Goal: Task Accomplishment & Management: Complete application form

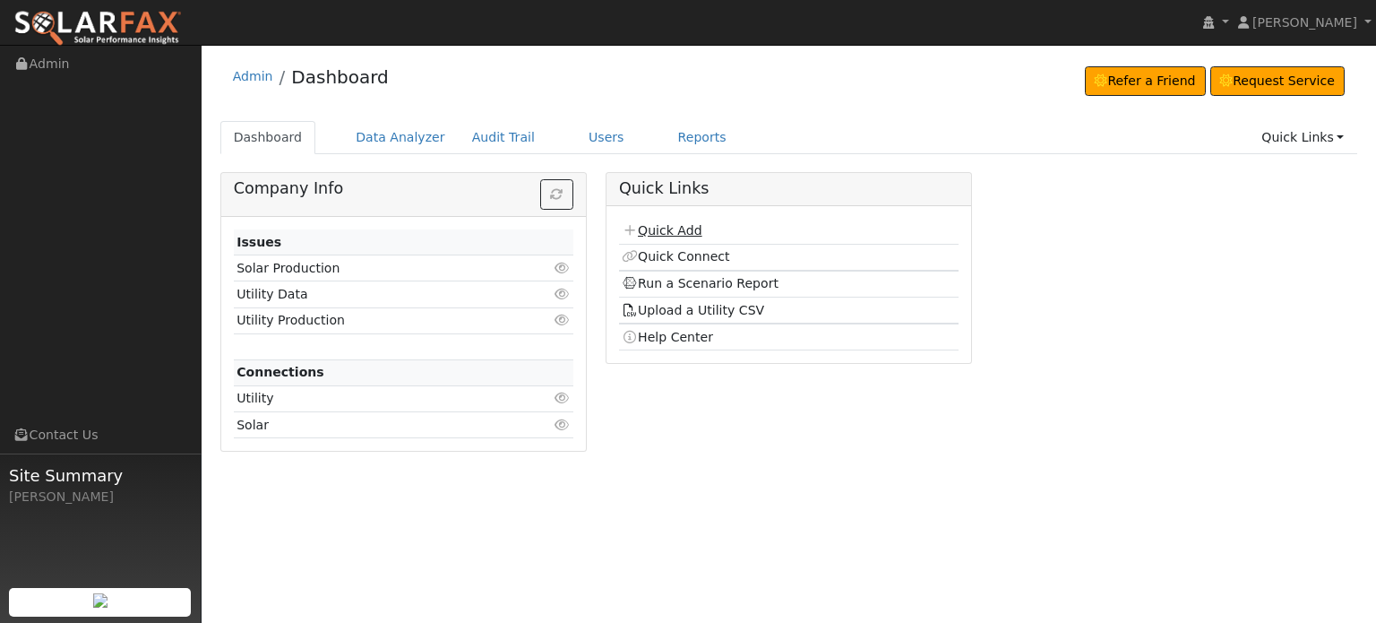
click at [642, 229] on link "Quick Add" at bounding box center [662, 230] width 80 height 14
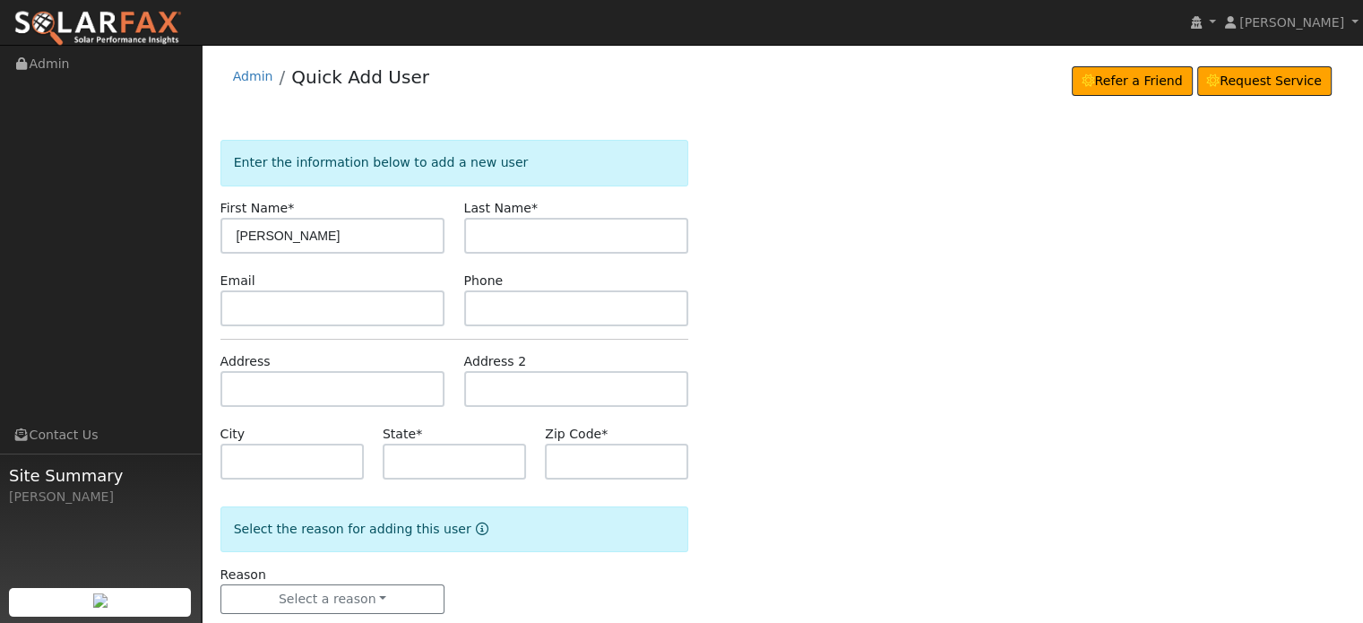
type input "[PERSON_NAME]"
click at [257, 377] on input "text" at bounding box center [332, 389] width 225 height 36
click at [222, 379] on input "text" at bounding box center [332, 389] width 225 height 36
paste input "[STREET_ADDRESS]"
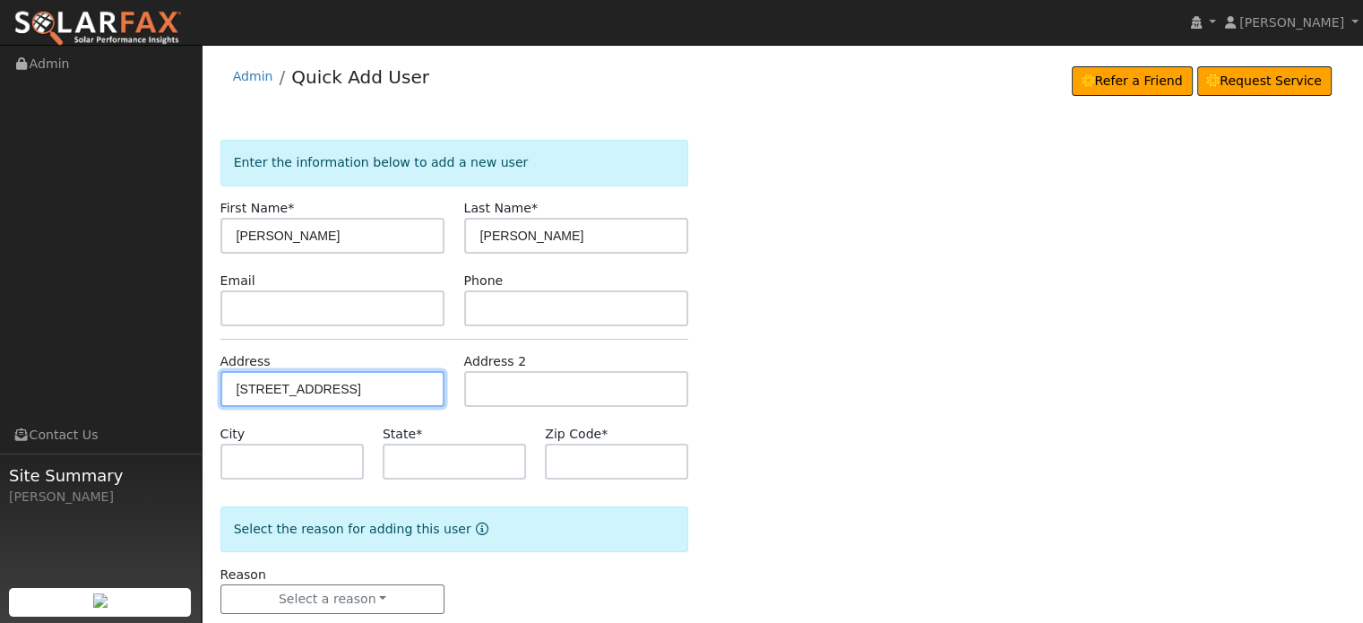
type input "18370 Chaparral Drive"
type input "Penn Valley"
type input "CA"
type input "95946"
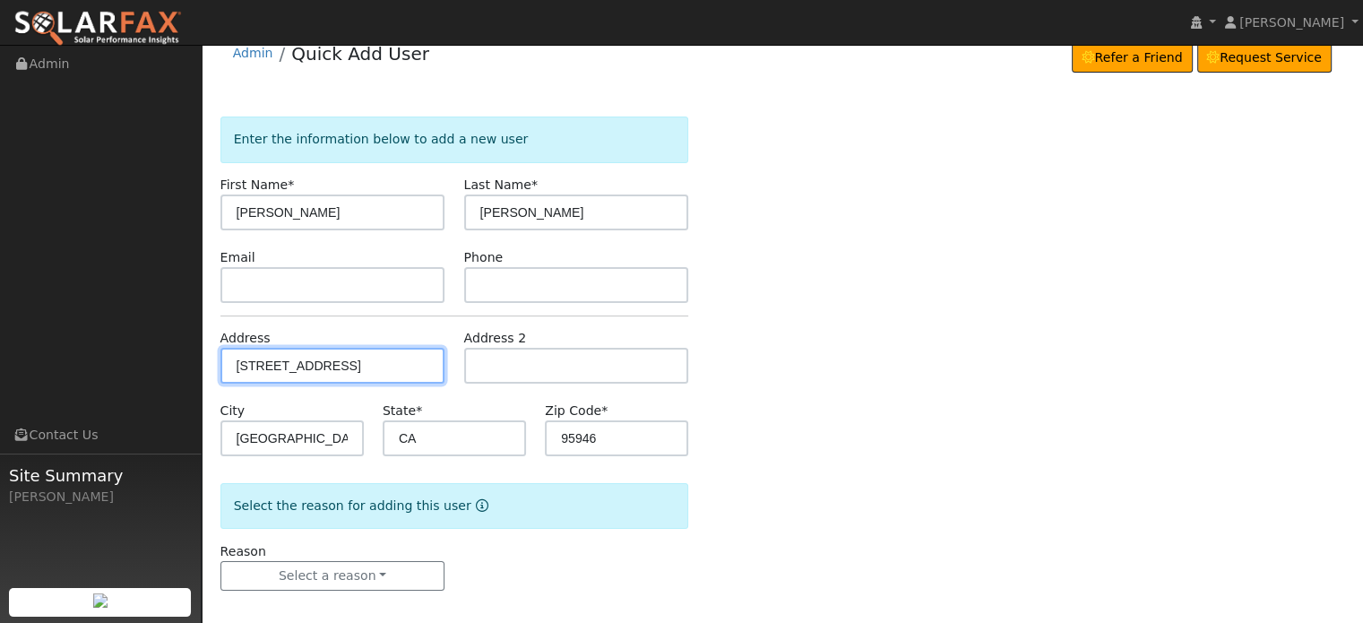
scroll to position [35, 0]
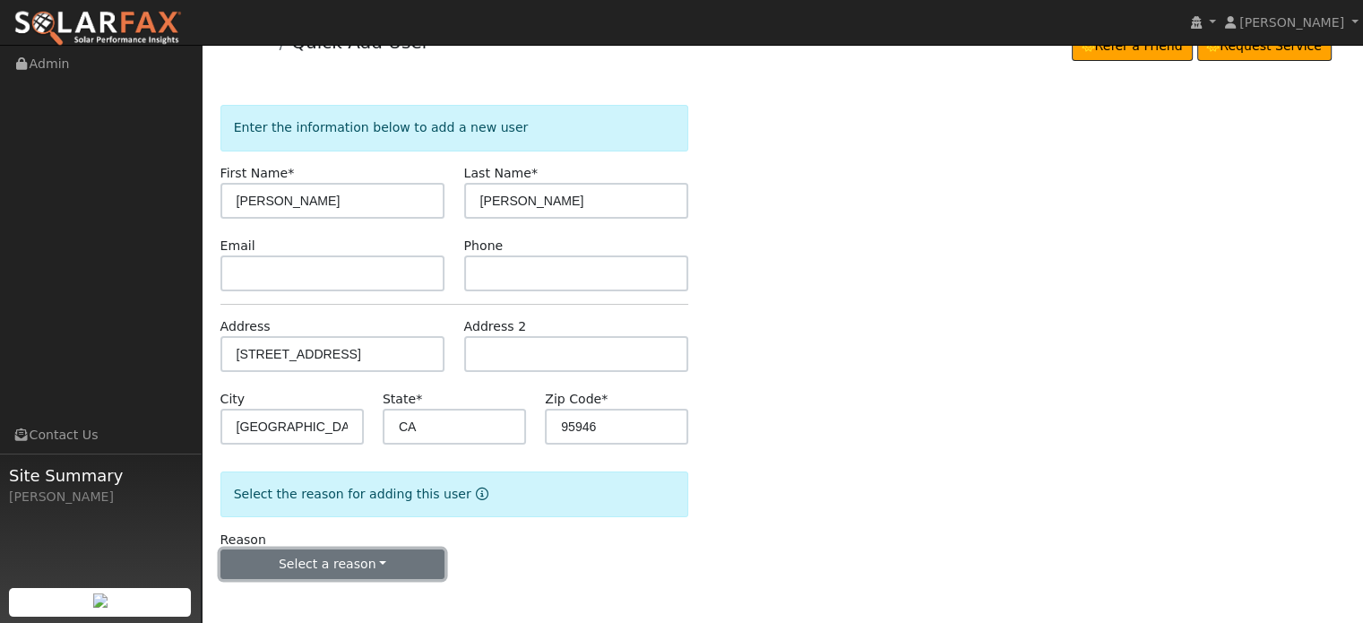
click at [323, 562] on button "Select a reason" at bounding box center [332, 564] width 225 height 30
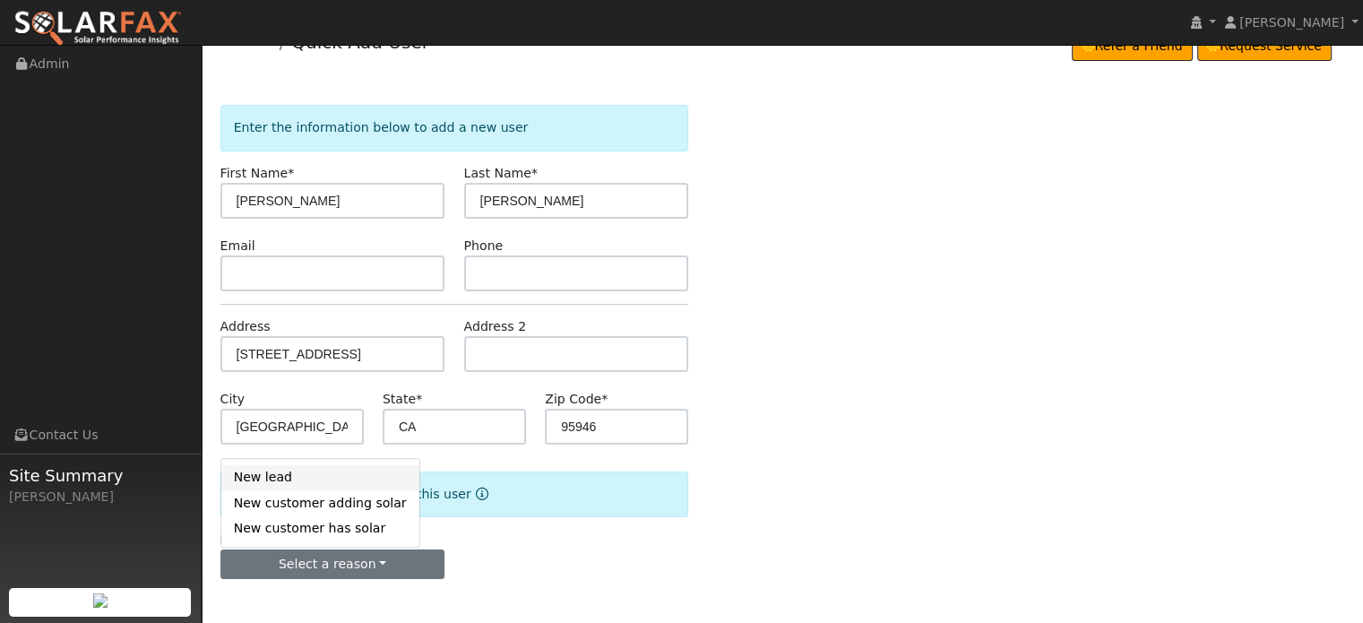
click at [254, 477] on link "New lead" at bounding box center [320, 477] width 198 height 25
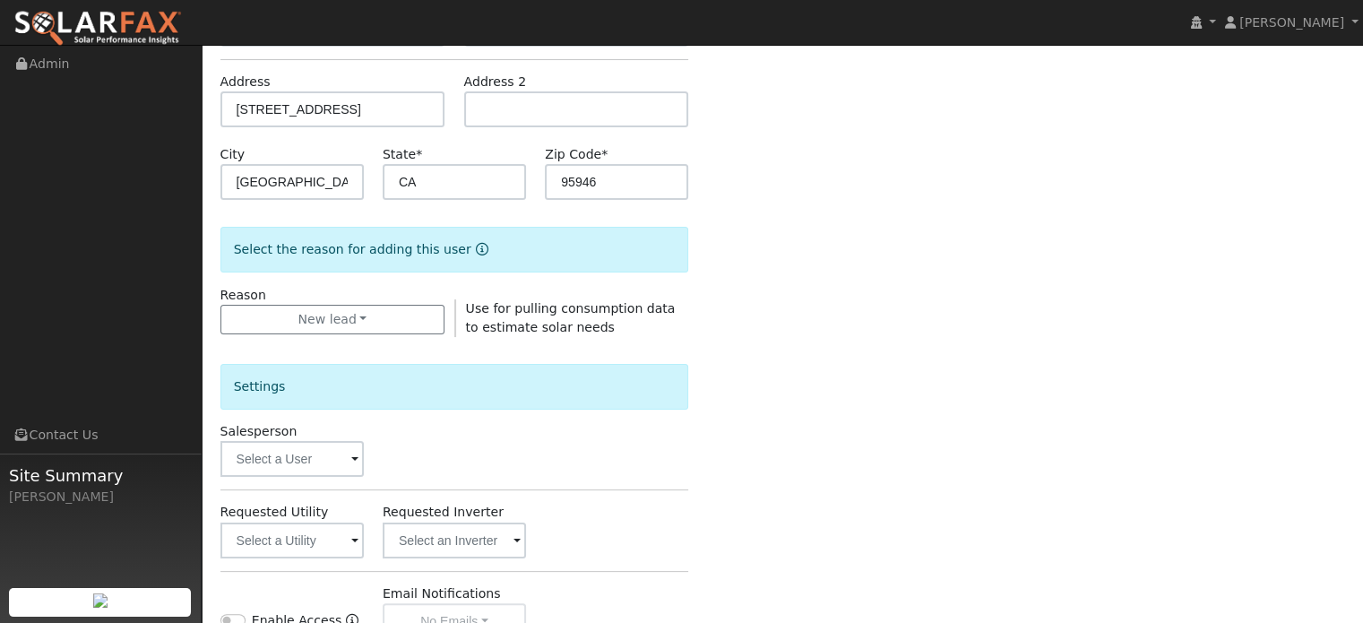
scroll to position [535, 0]
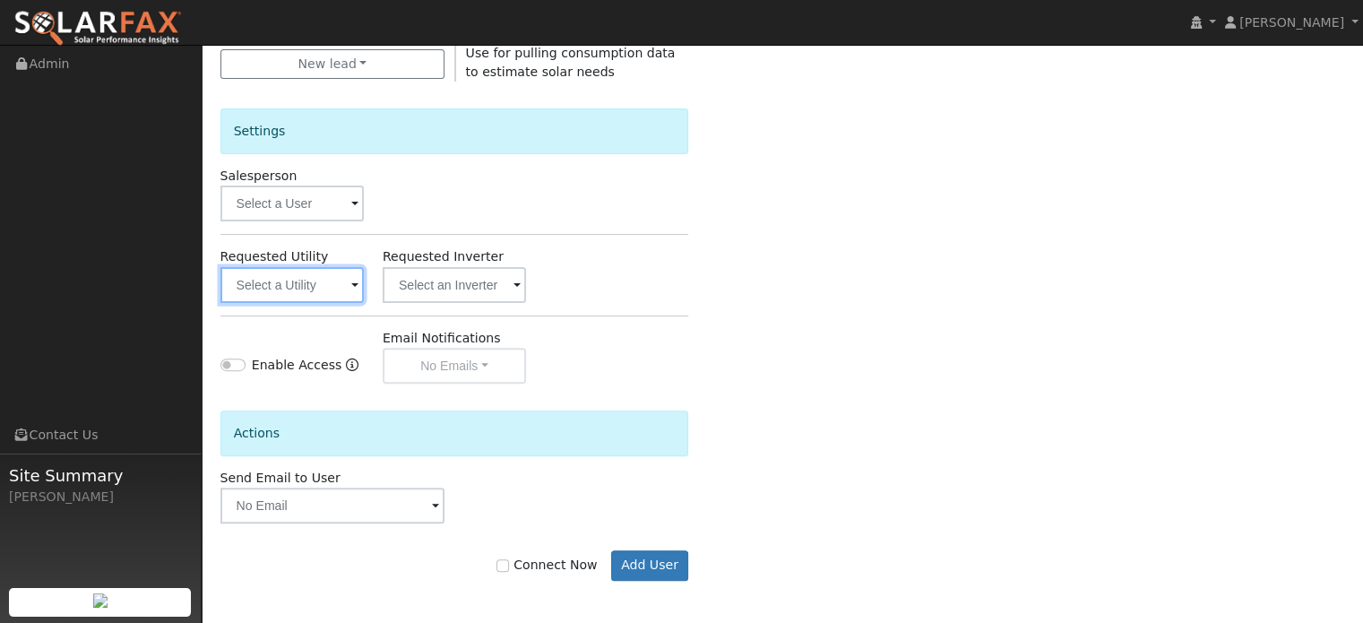
click at [262, 277] on input "text" at bounding box center [291, 285] width 143 height 36
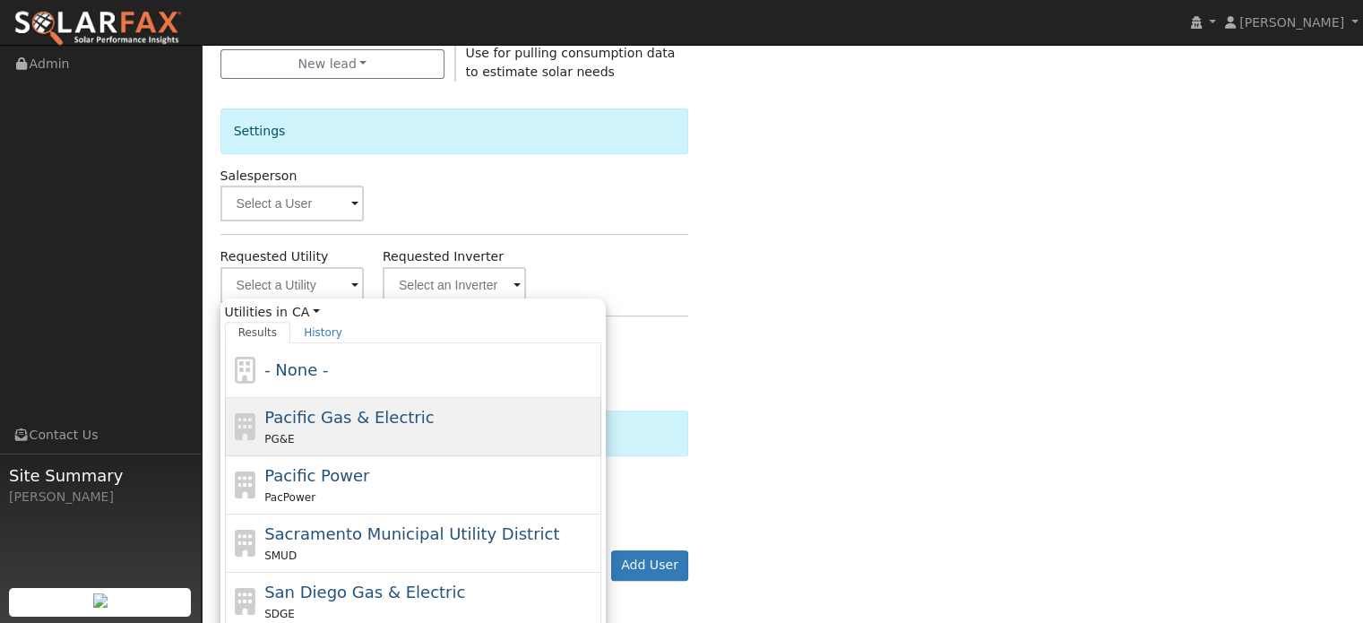
click at [309, 422] on span "Pacific Gas & Electric" at bounding box center [348, 417] width 169 height 19
type input "Pacific Gas & Electric"
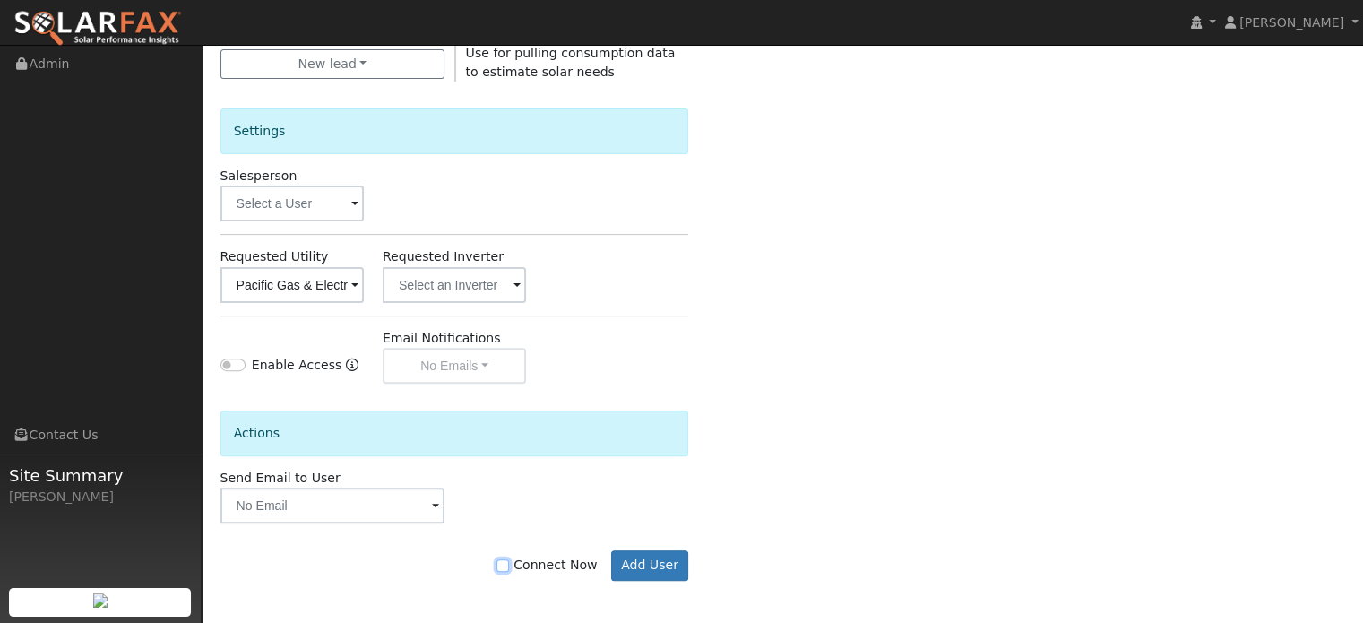
click at [509, 563] on input "Connect Now" at bounding box center [502, 565] width 13 height 13
checkbox input "true"
click at [648, 564] on button "Add User" at bounding box center [650, 565] width 78 height 30
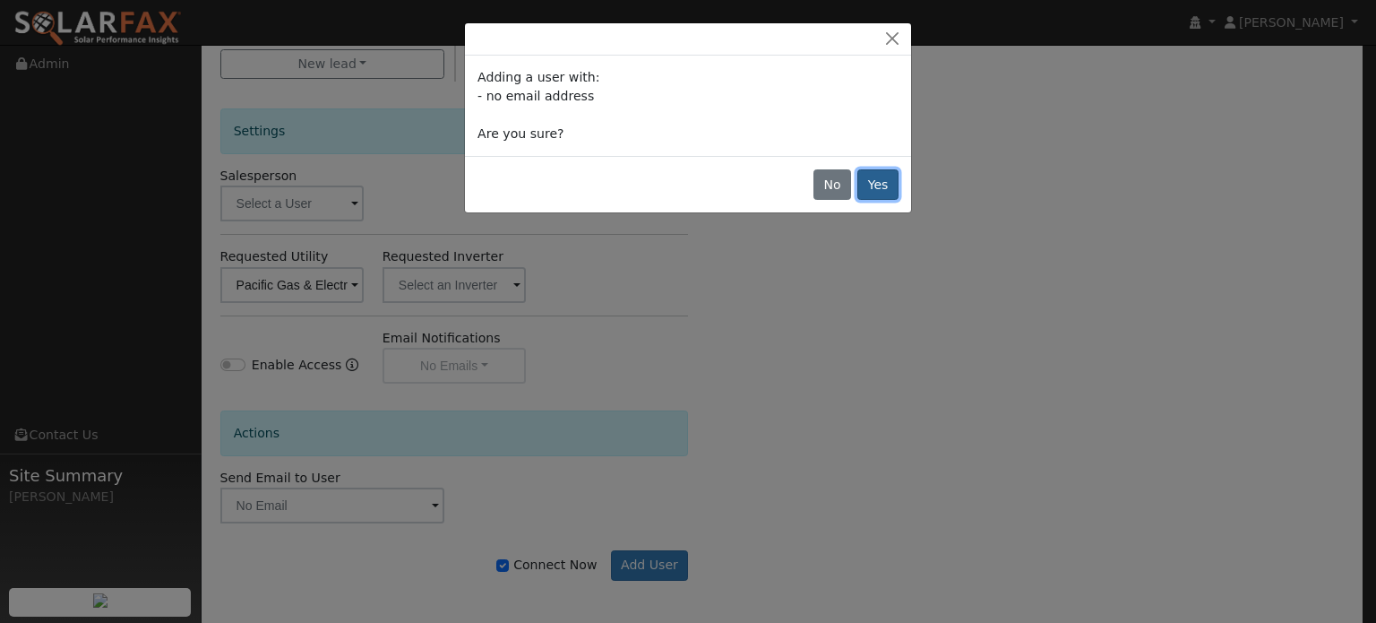
click at [875, 191] on button "Yes" at bounding box center [877, 184] width 41 height 30
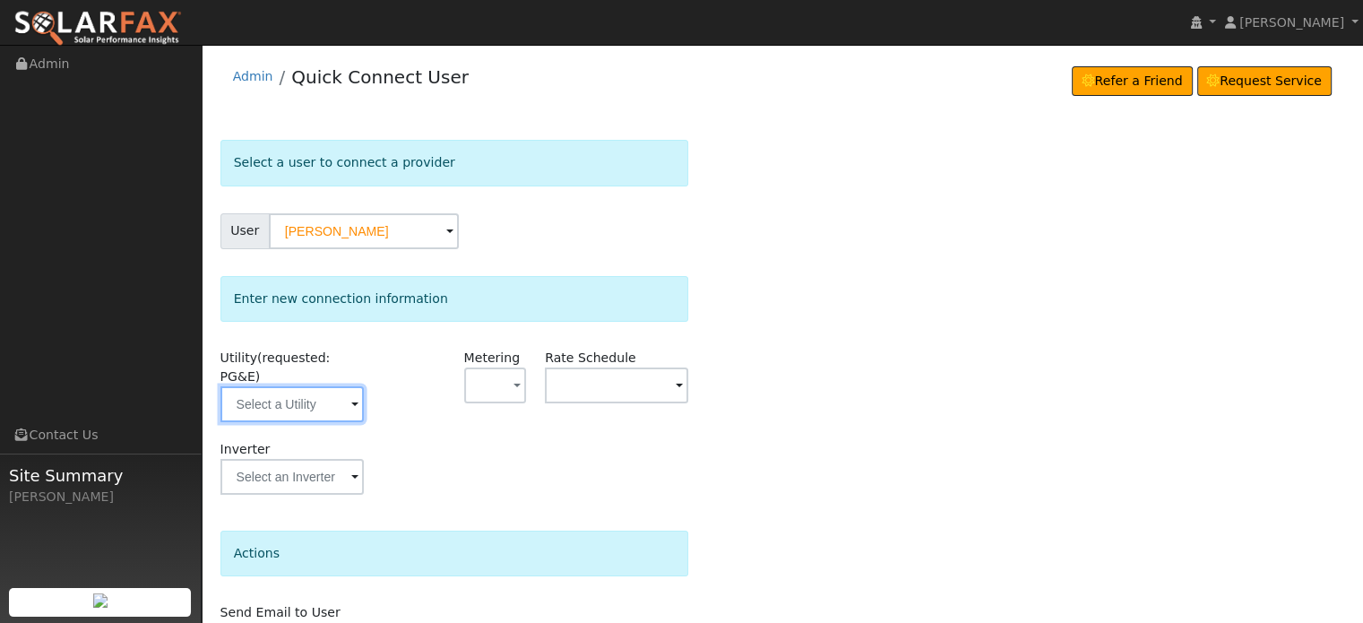
click at [271, 386] on input "text" at bounding box center [291, 404] width 143 height 36
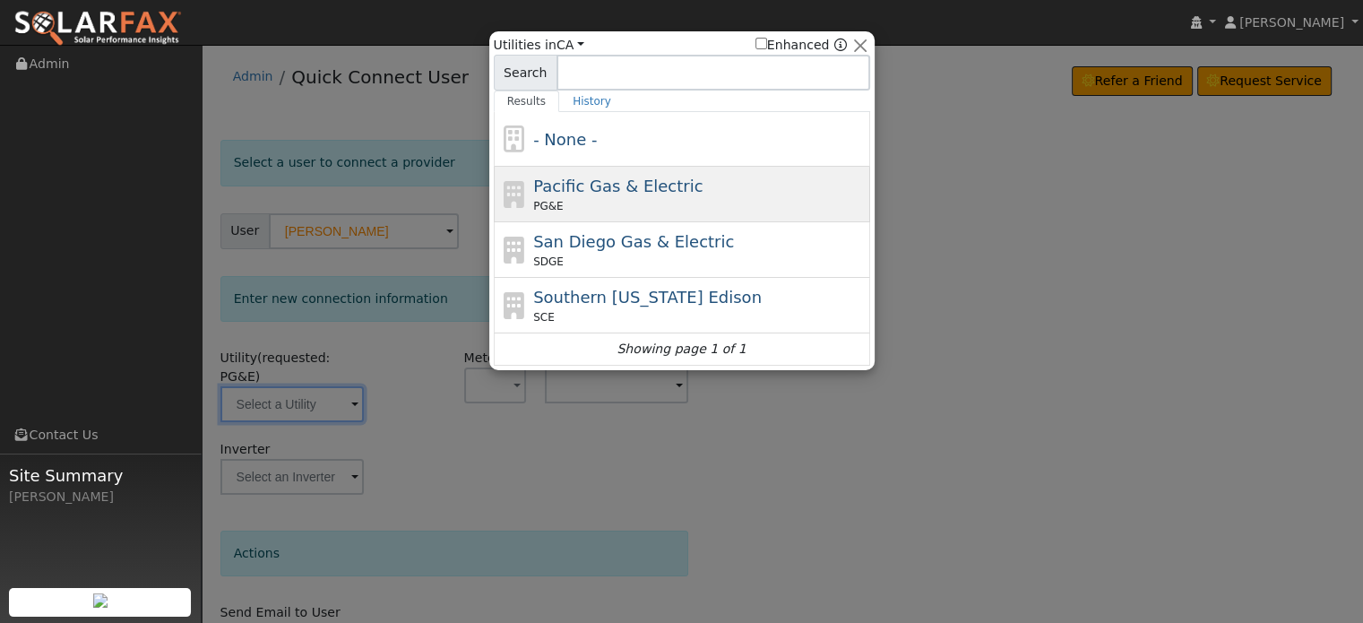
click at [624, 179] on span "Pacific Gas & Electric" at bounding box center [617, 185] width 169 height 19
type input "PG&E"
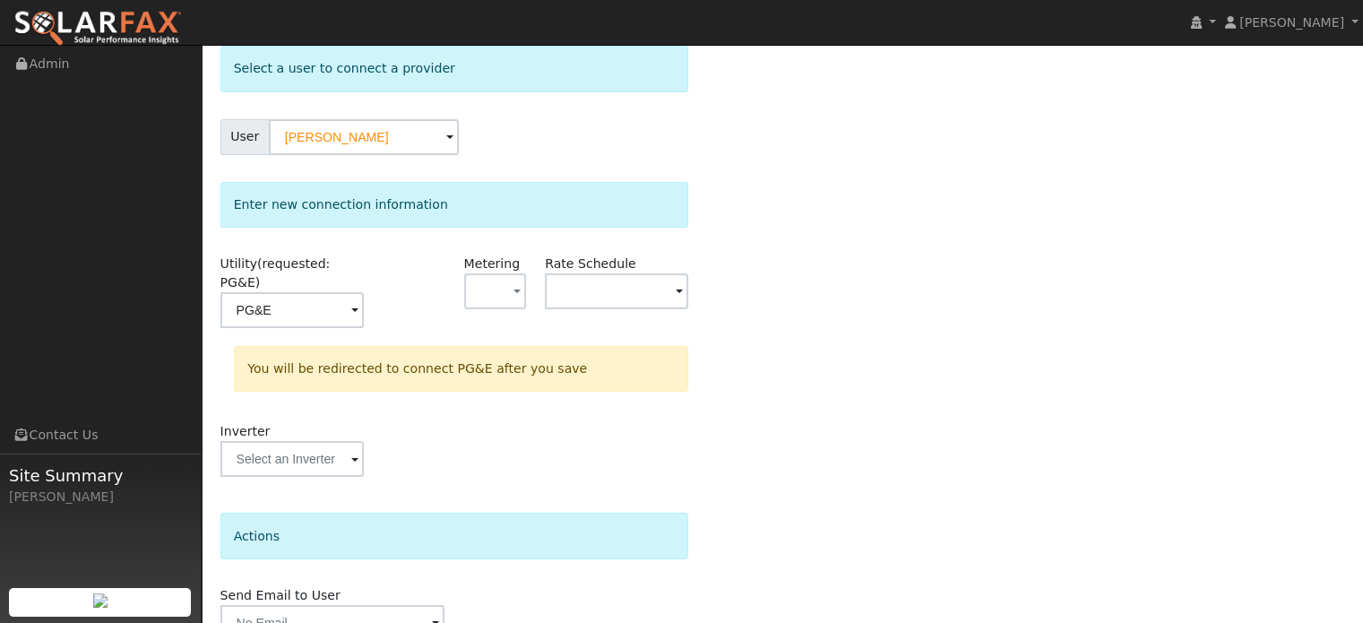
scroll to position [166, 0]
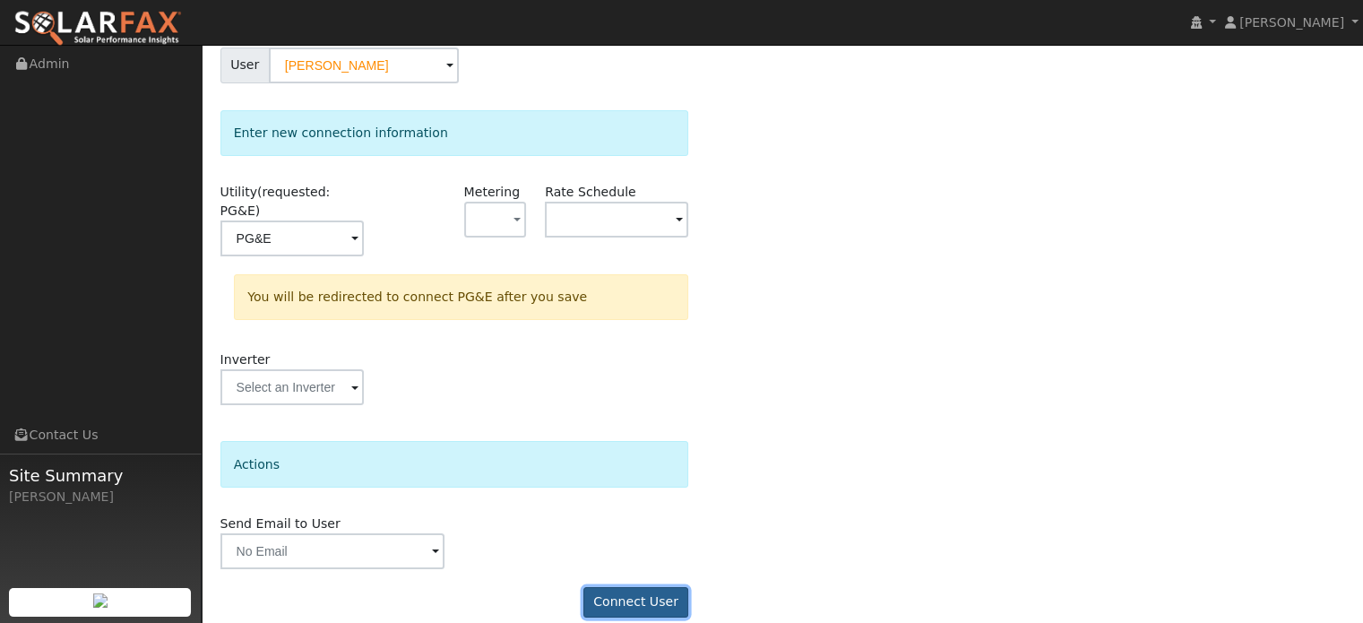
click at [619, 587] on button "Connect User" at bounding box center [636, 602] width 106 height 30
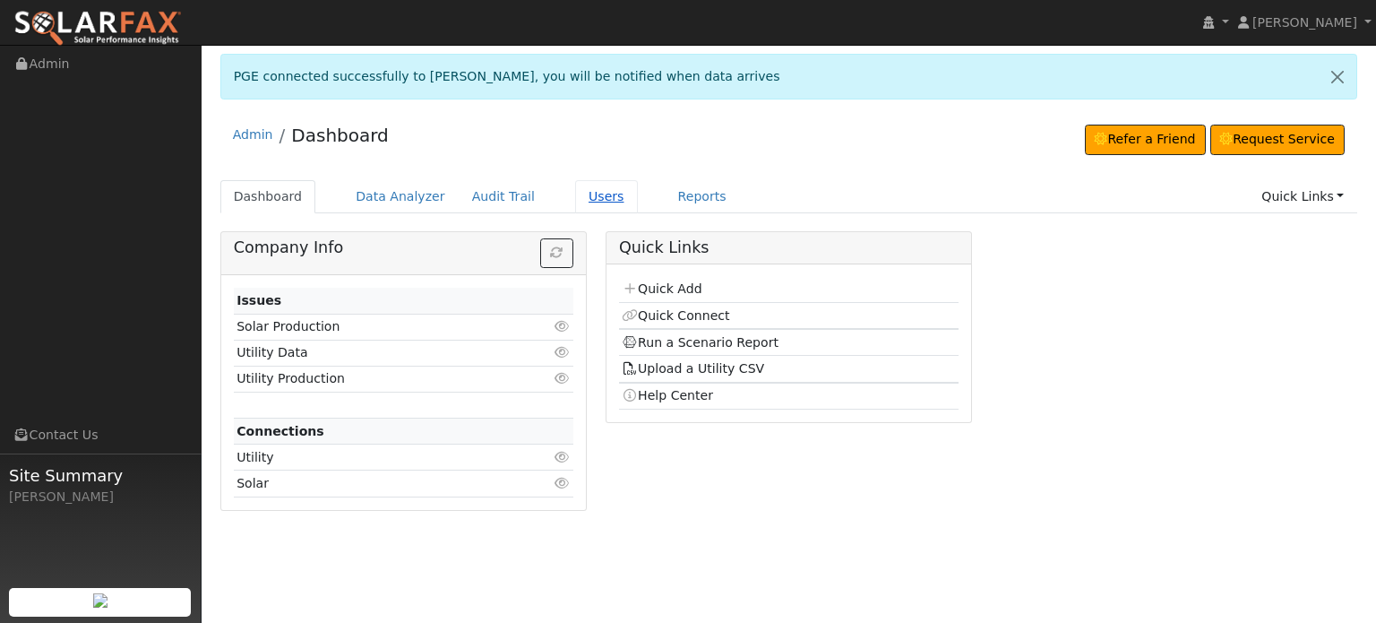
click at [575, 197] on link "Users" at bounding box center [606, 196] width 63 height 33
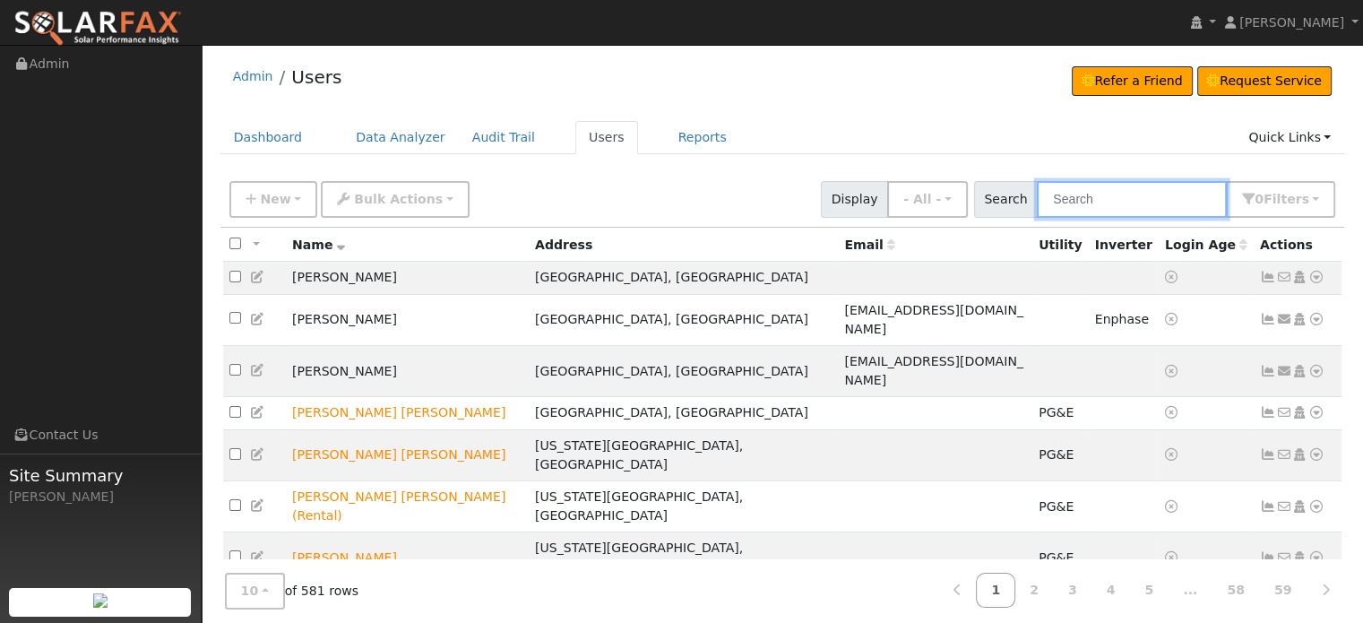
click at [1138, 207] on input "text" at bounding box center [1132, 199] width 190 height 37
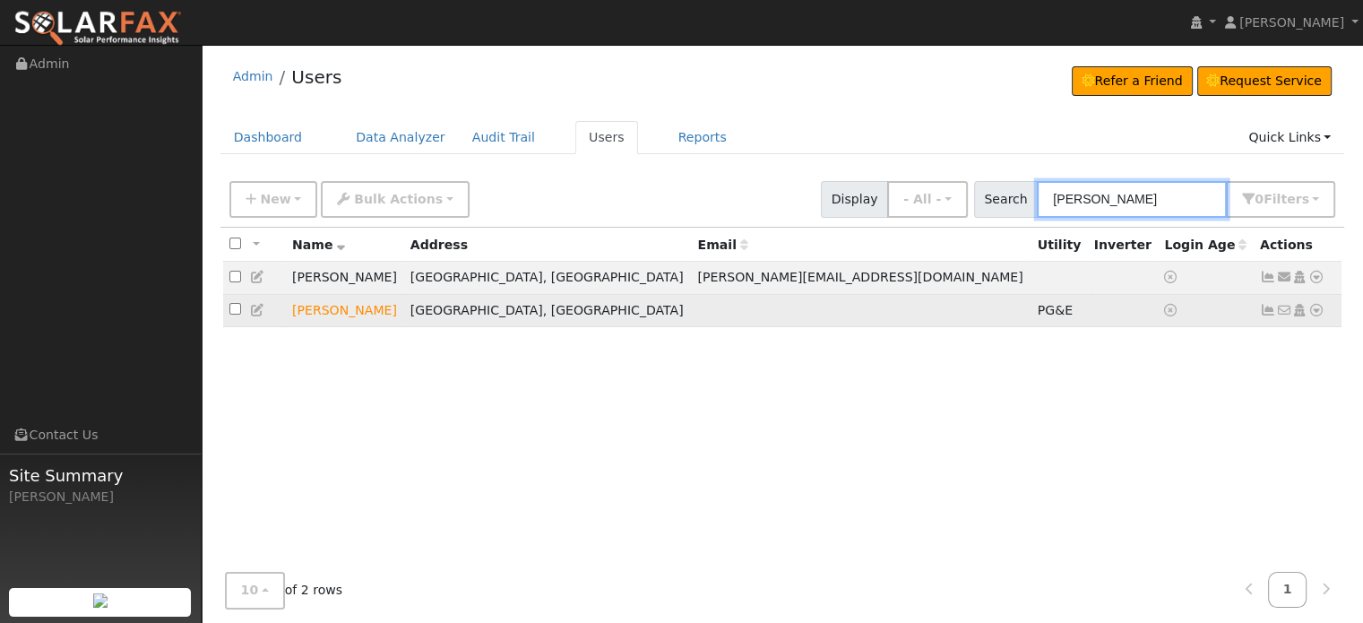
type input "[PERSON_NAME]"
click at [1263, 312] on icon at bounding box center [1268, 310] width 16 height 13
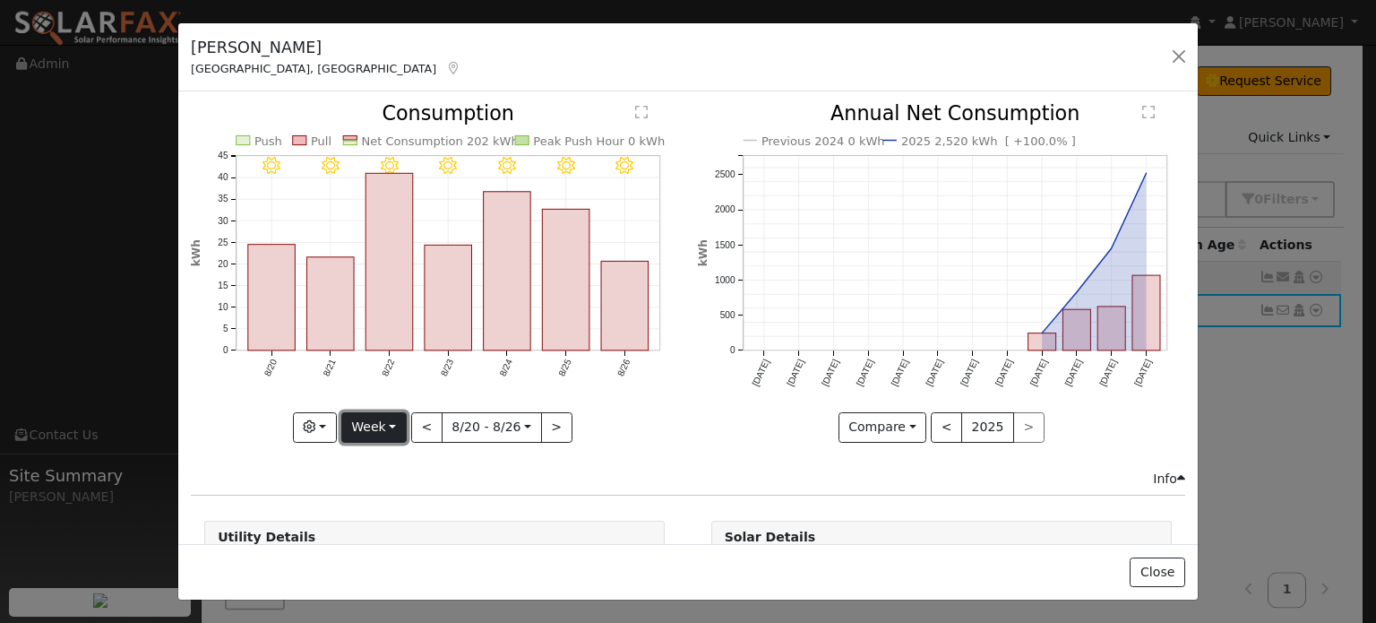
click at [391, 417] on button "Week" at bounding box center [373, 427] width 65 height 30
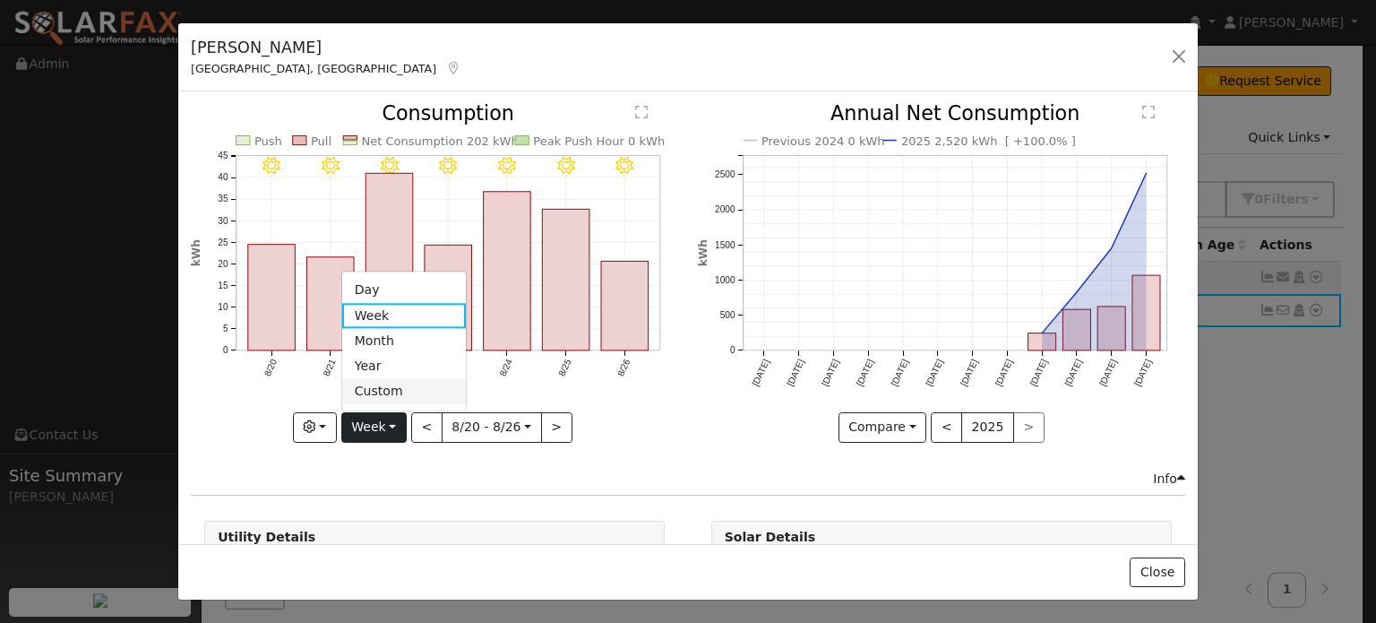
click at [394, 379] on link "Custom" at bounding box center [404, 391] width 125 height 25
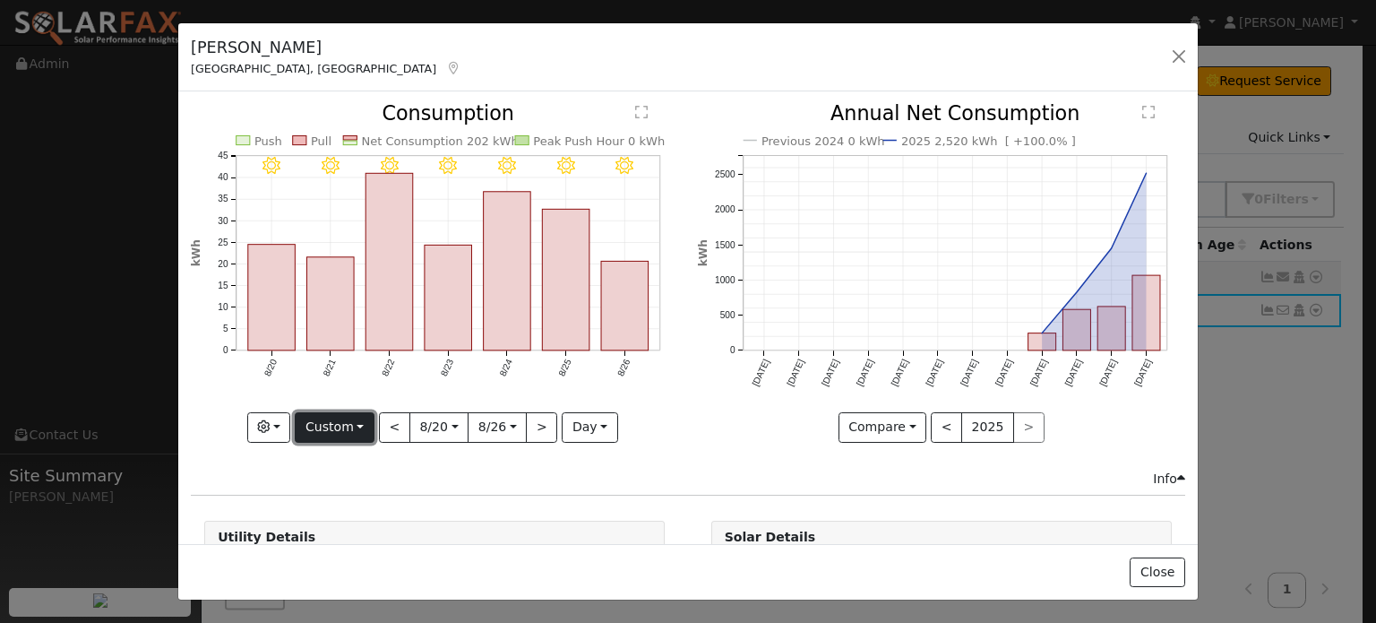
click at [360, 426] on button "Custom" at bounding box center [335, 427] width 80 height 30
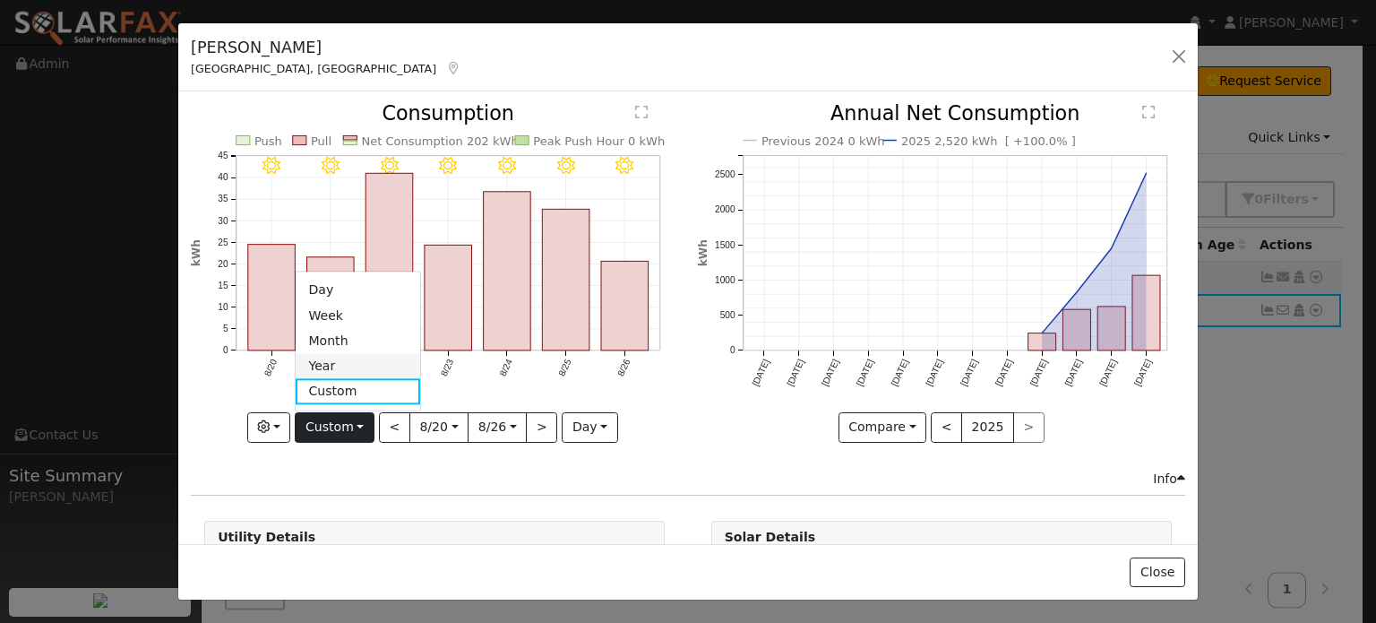
click at [337, 360] on link "Year" at bounding box center [358, 366] width 125 height 25
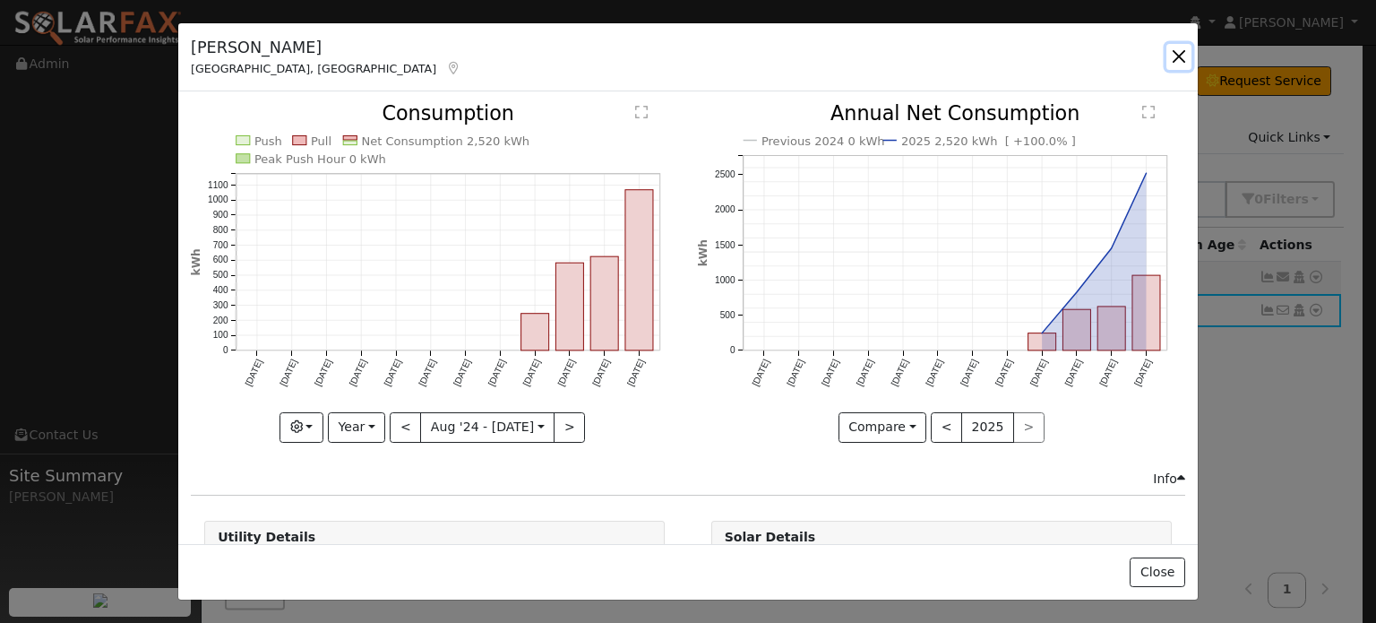
click at [1179, 49] on button "button" at bounding box center [1178, 56] width 25 height 25
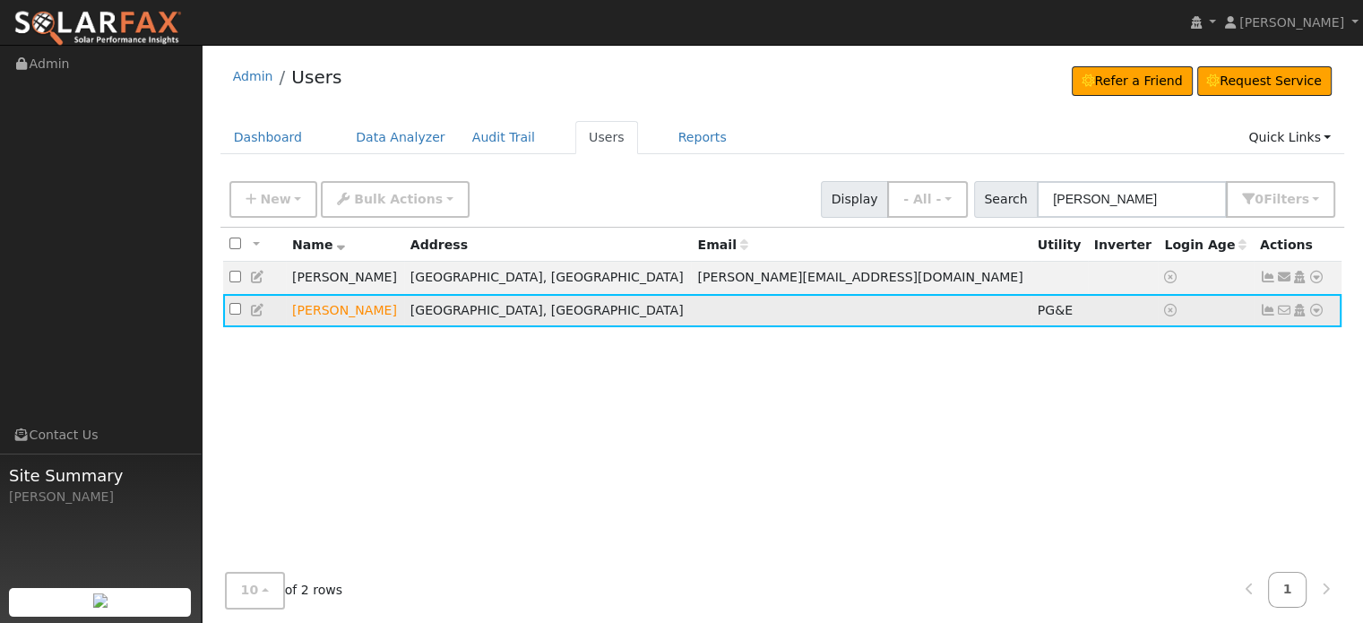
click at [1319, 311] on icon at bounding box center [1316, 310] width 16 height 13
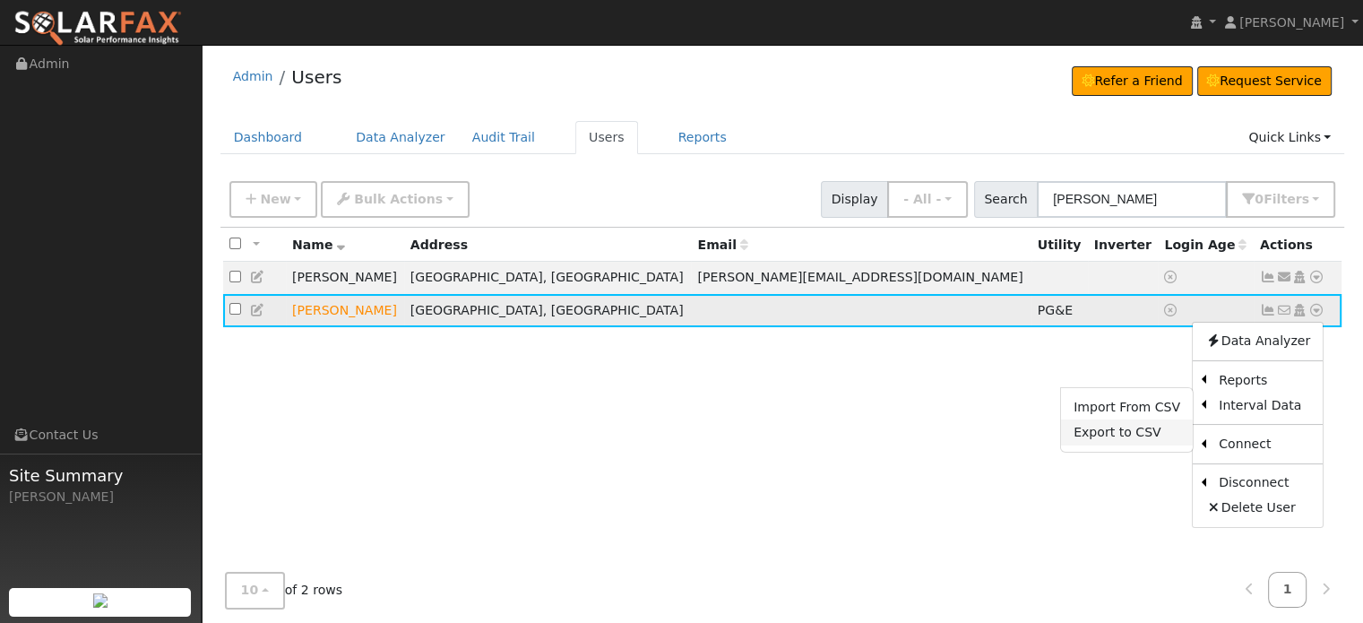
click at [1116, 436] on link "Export to CSV" at bounding box center [1127, 431] width 132 height 25
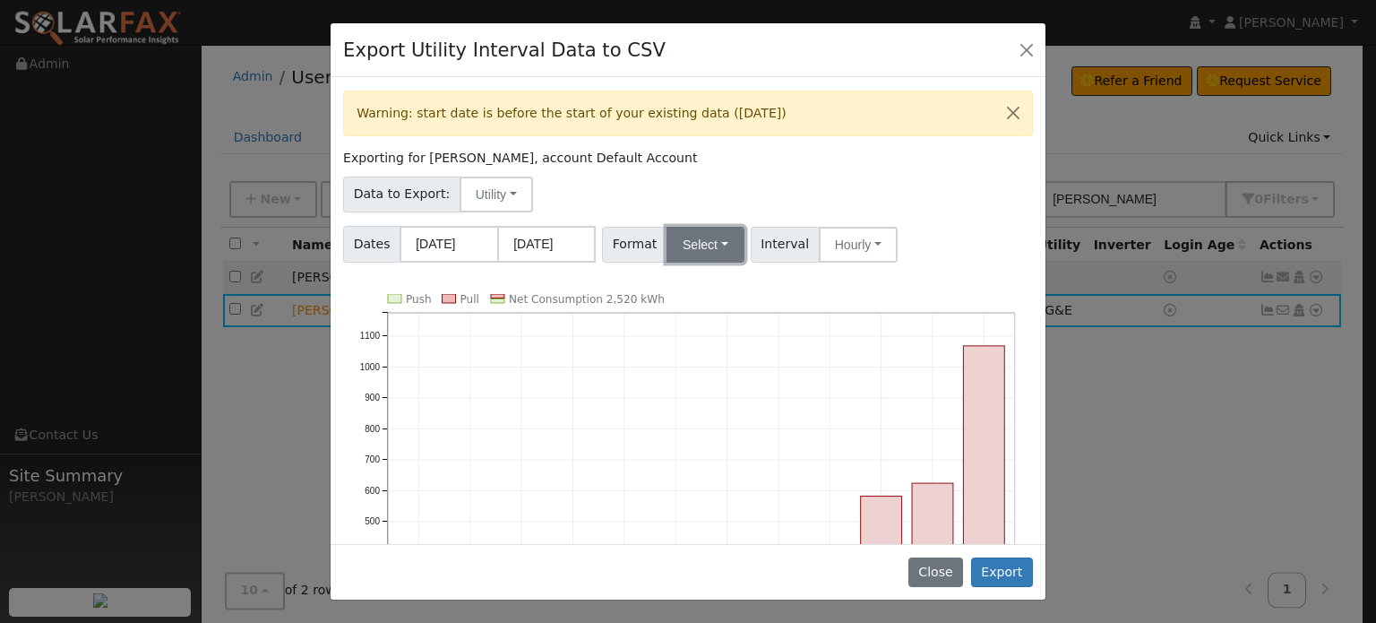
click at [716, 243] on button "Select" at bounding box center [706, 245] width 78 height 36
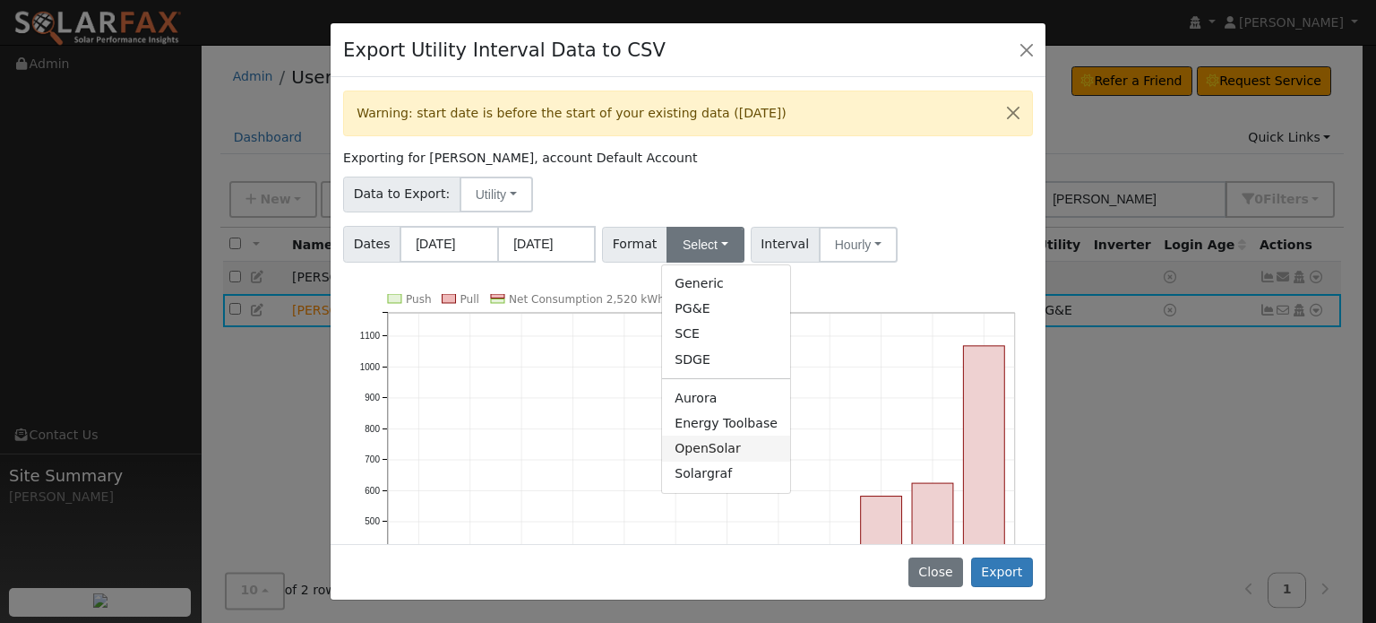
click at [689, 443] on link "OpenSolar" at bounding box center [726, 447] width 128 height 25
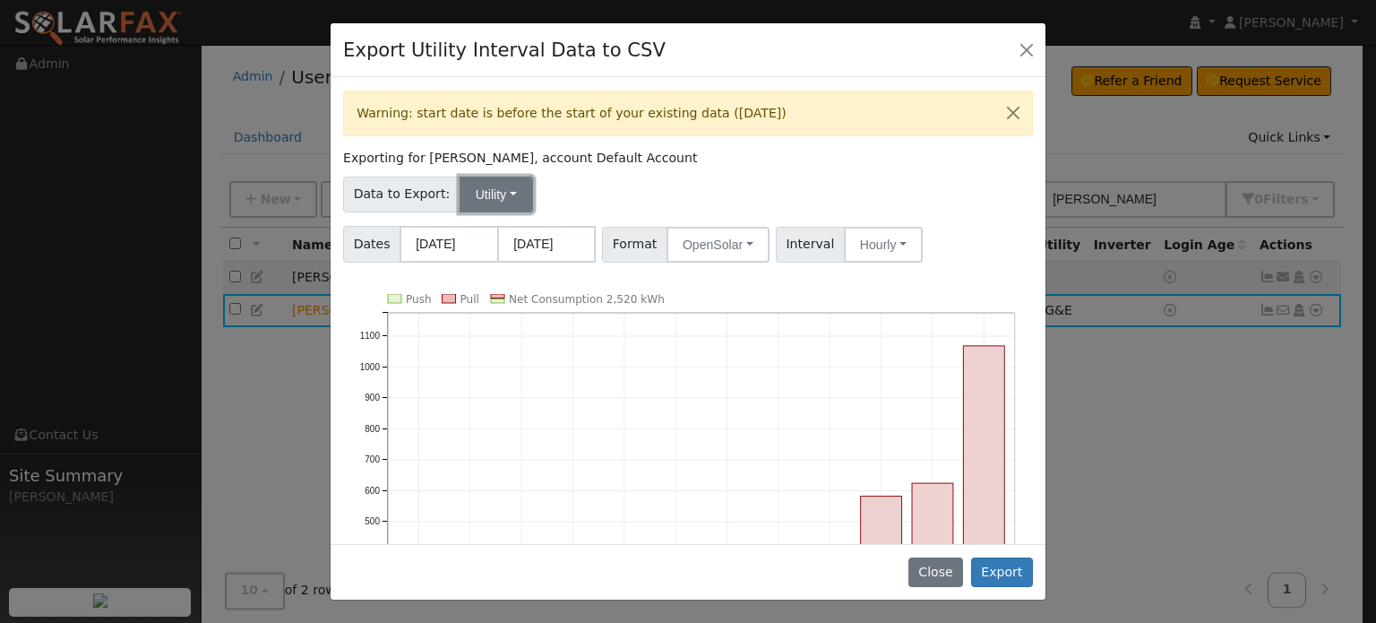
click at [503, 198] on button "Utility" at bounding box center [496, 194] width 73 height 36
click at [1000, 576] on button "Export" at bounding box center [1002, 572] width 62 height 30
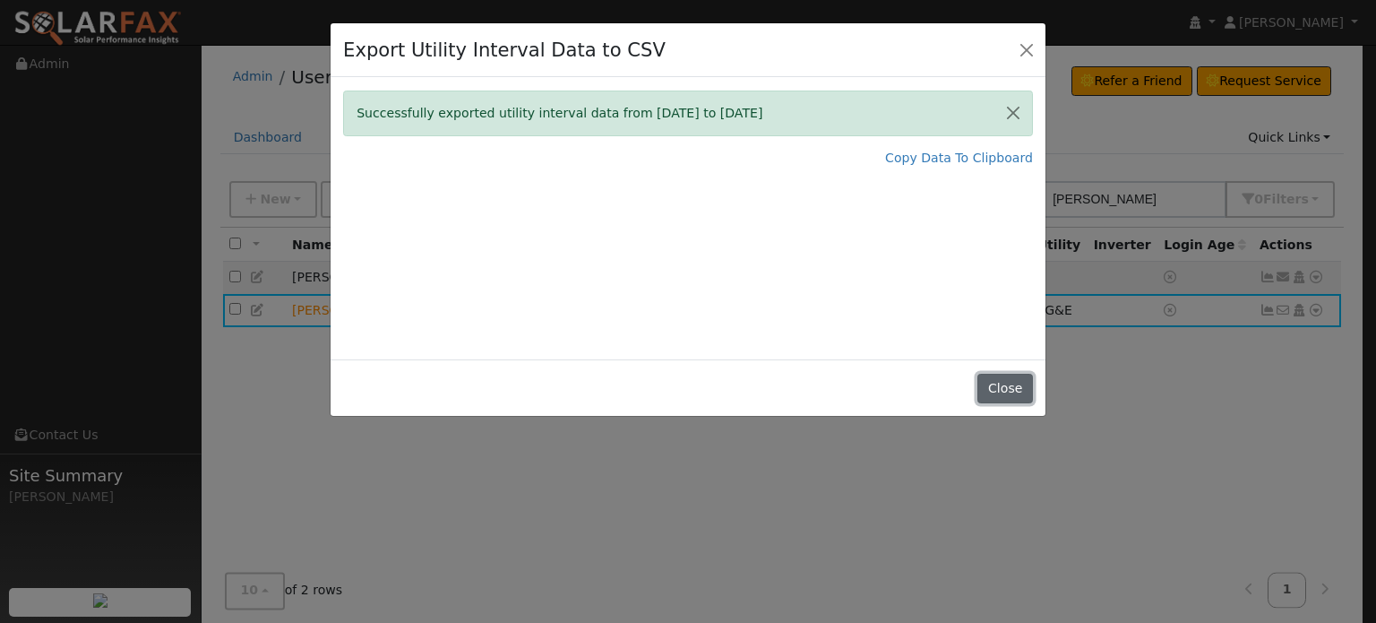
click at [1000, 385] on button "Close" at bounding box center [1004, 389] width 55 height 30
